Goal: Task Accomplishment & Management: Manage account settings

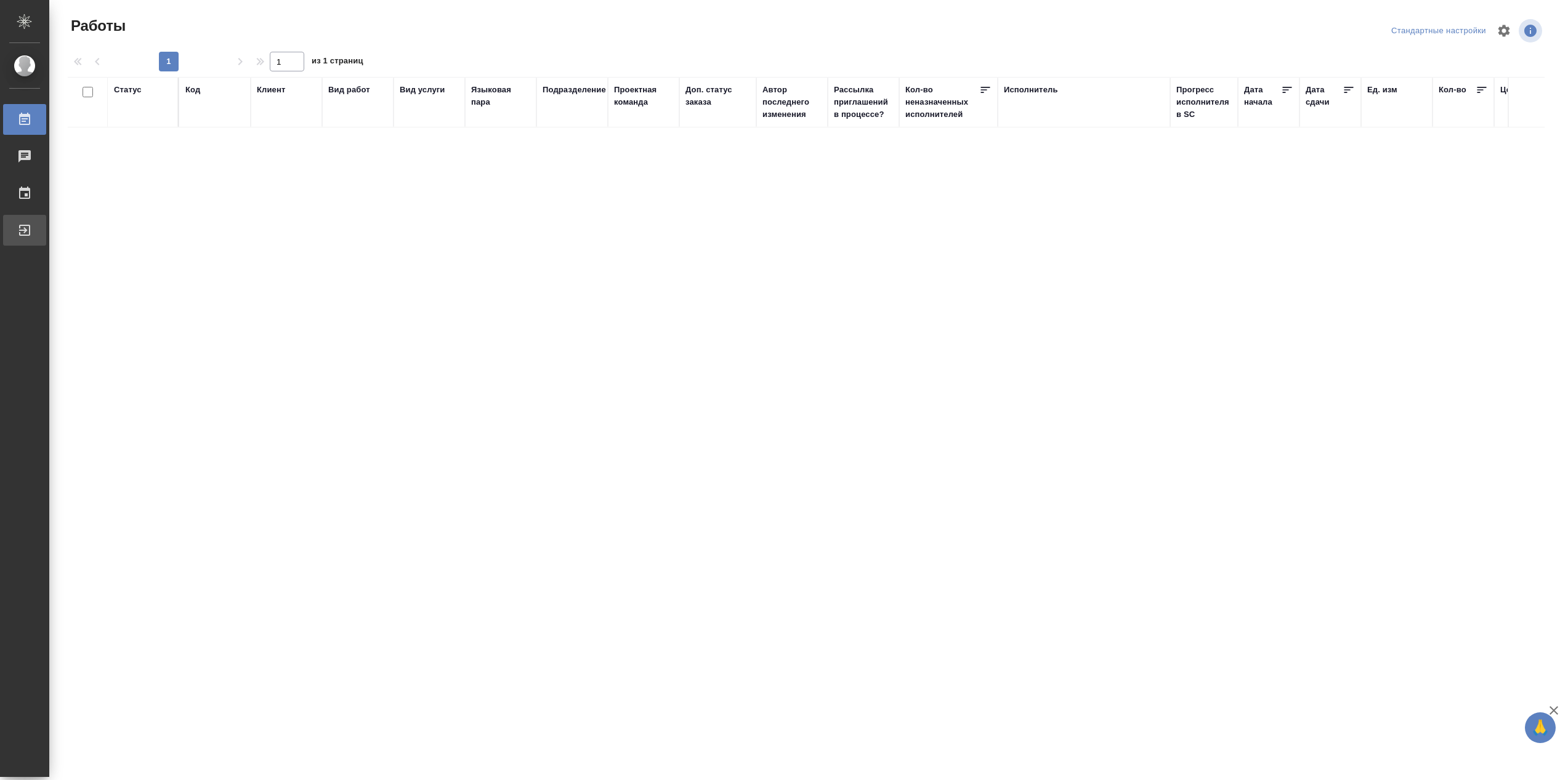
click at [25, 231] on div "Выйти" at bounding box center [9, 231] width 31 height 19
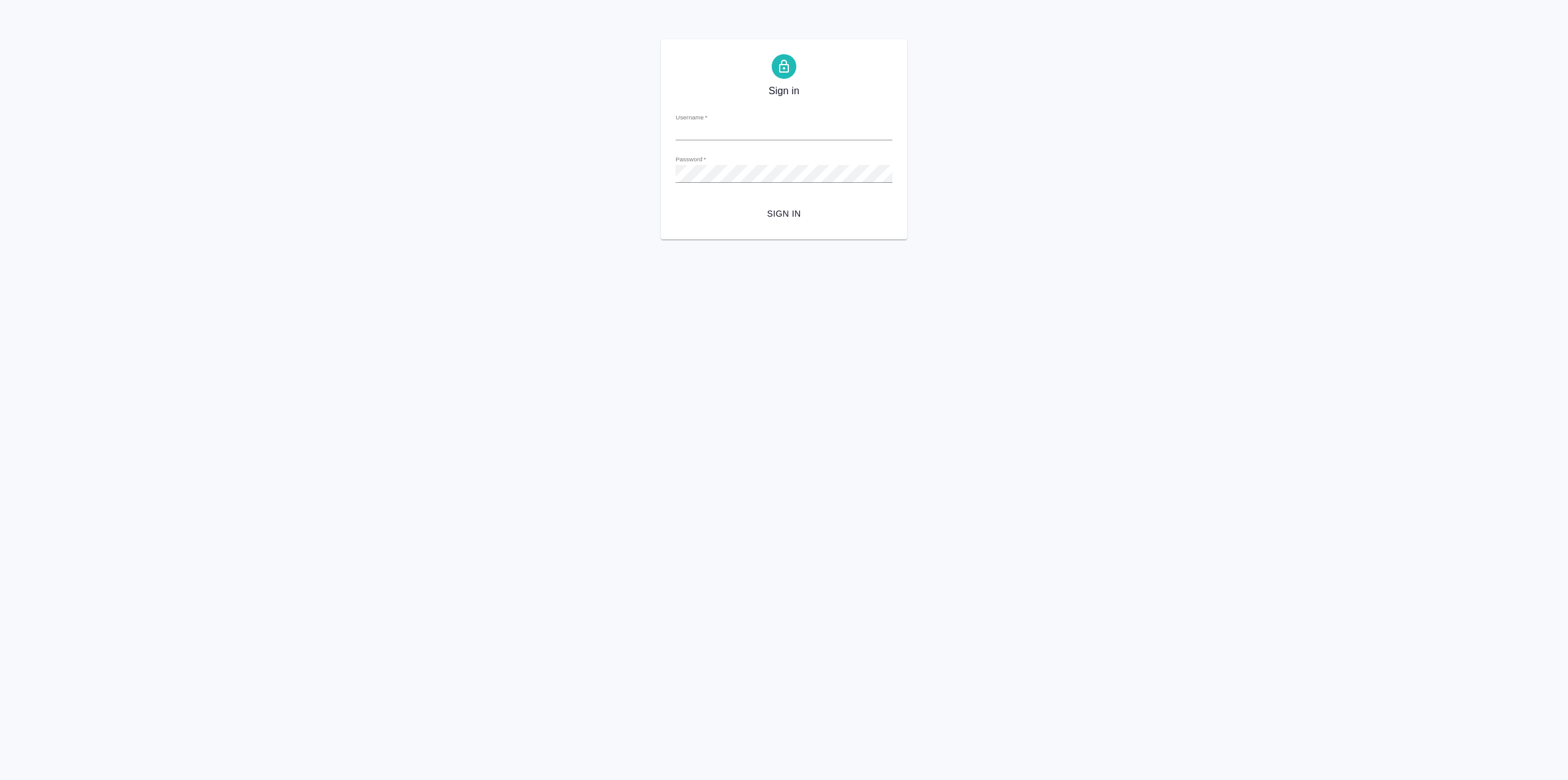
type input "[EMAIL_ADDRESS][DOMAIN_NAME]"
click at [791, 213] on span "Sign in" at bounding box center [783, 214] width 197 height 16
